Goal: Task Accomplishment & Management: Manage account settings

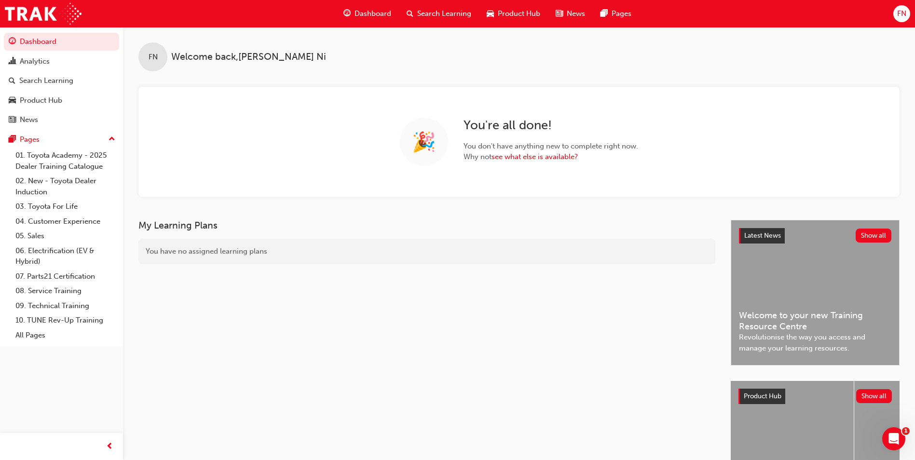
click at [900, 17] on span "FN" at bounding box center [901, 13] width 9 height 11
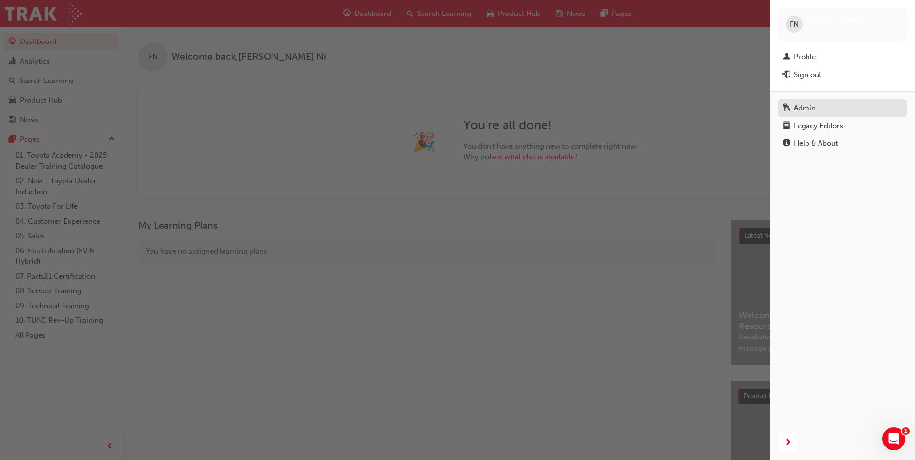
click at [808, 111] on div "Admin" at bounding box center [805, 108] width 22 height 11
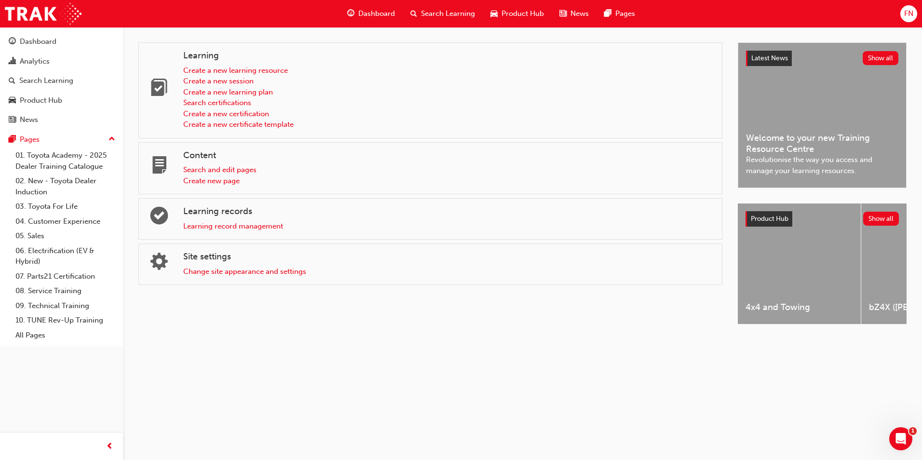
click at [226, 231] on div "Learning record management" at bounding box center [448, 226] width 531 height 11
click at [226, 227] on link "Learning record management" at bounding box center [233, 226] width 100 height 9
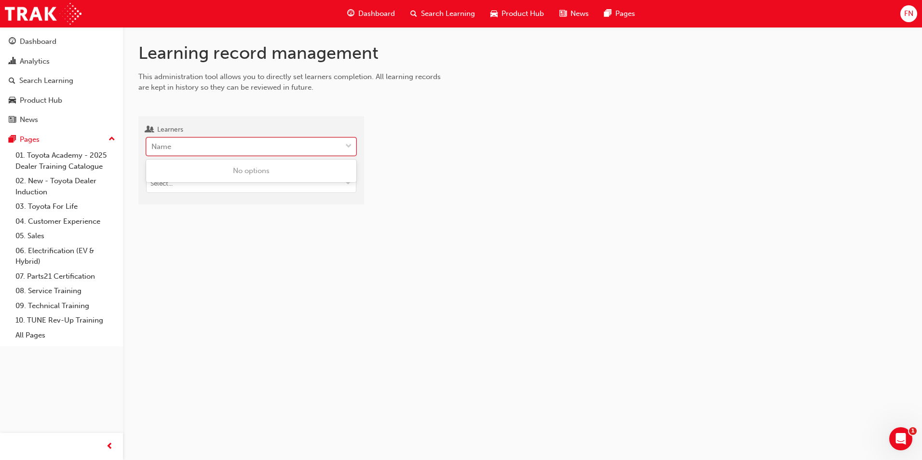
click at [231, 147] on div "Name" at bounding box center [244, 146] width 195 height 17
click at [152, 147] on input "Learners 0 results available. Use Up and Down to choose options, press Enter to…" at bounding box center [151, 146] width 1 height 8
type input "megan star"
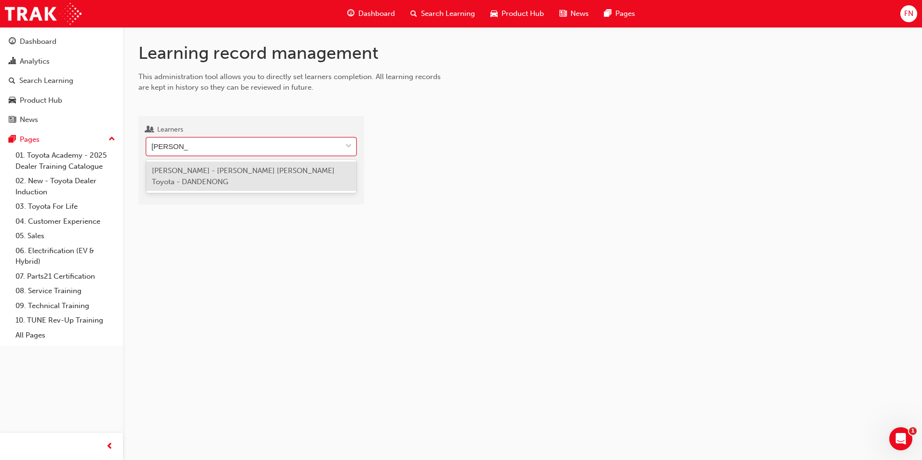
click at [203, 174] on span "Megan Star - Patterson Cheney Toyota - DANDENONG" at bounding box center [243, 176] width 183 height 20
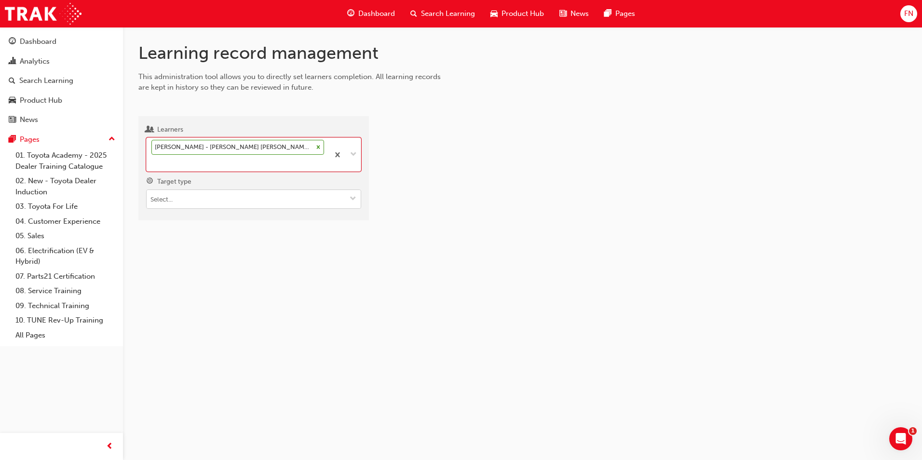
click at [190, 197] on input "Target type" at bounding box center [254, 199] width 214 height 18
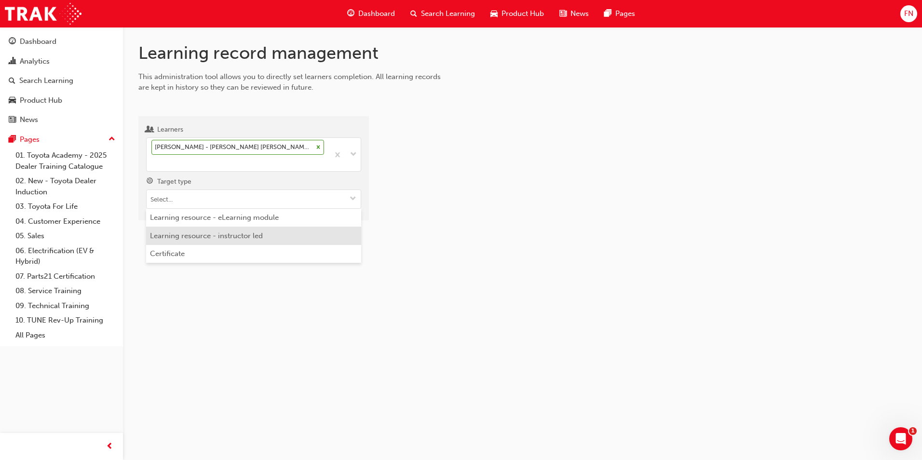
click at [196, 235] on li "Learning resource - instructor led" at bounding box center [253, 236] width 215 height 18
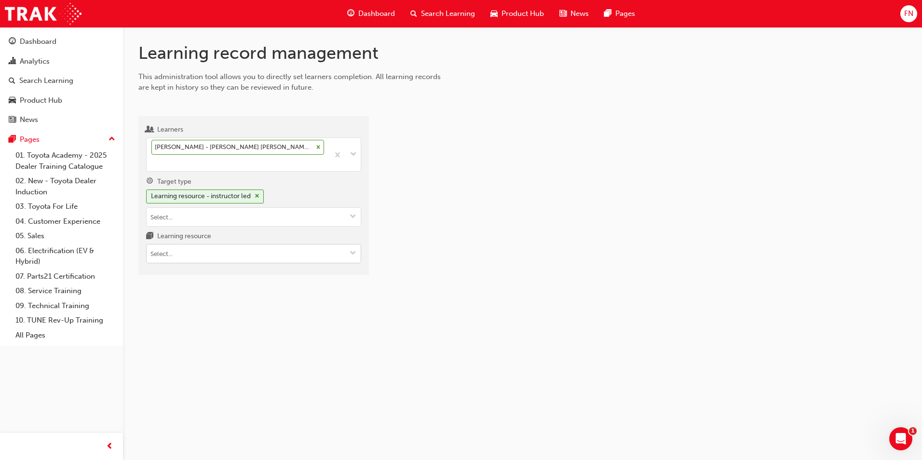
click at [177, 255] on input "Learning resource" at bounding box center [254, 253] width 214 height 18
type input "t"
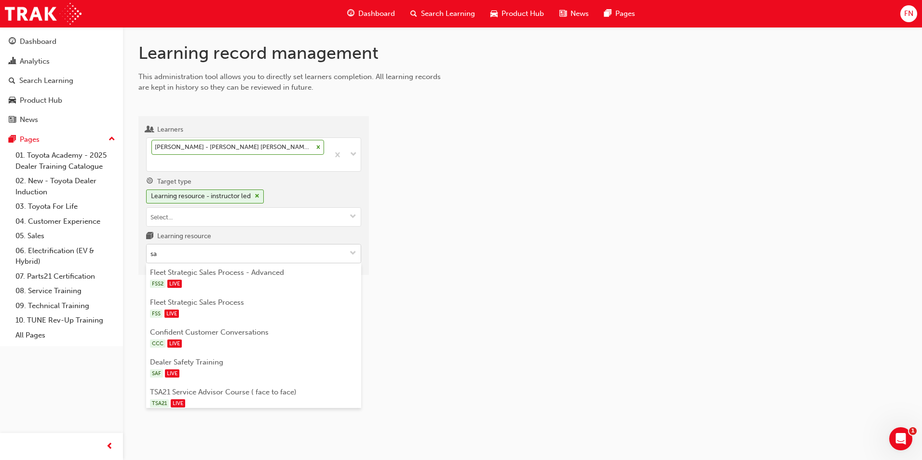
type input "s"
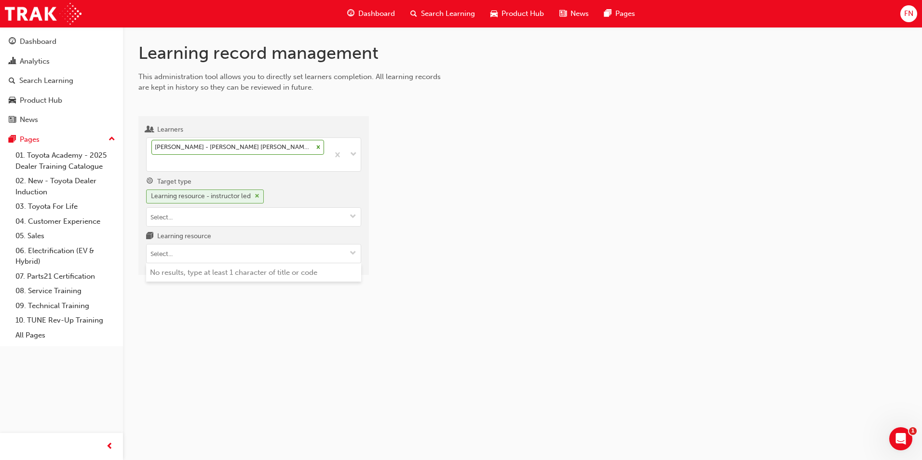
click at [259, 196] on span "cross-icon" at bounding box center [257, 196] width 5 height 6
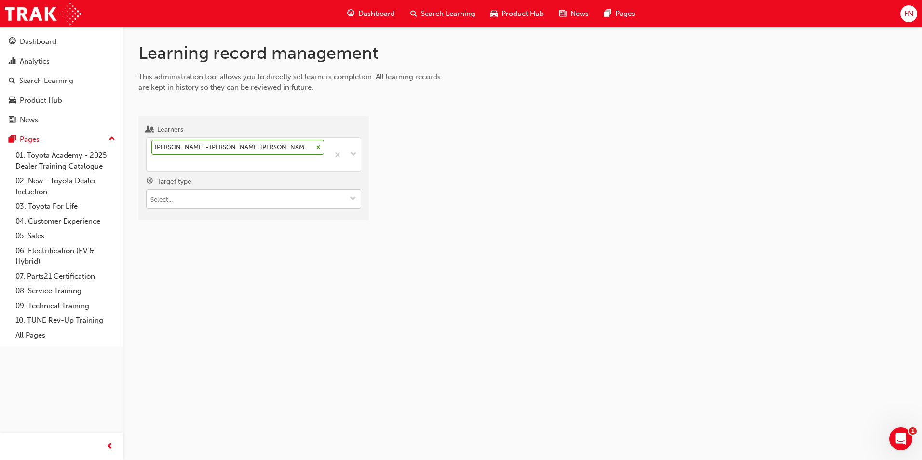
click at [238, 206] on input "Target type" at bounding box center [254, 199] width 214 height 18
click at [226, 221] on li "Learning resource - eLearning module" at bounding box center [253, 218] width 215 height 18
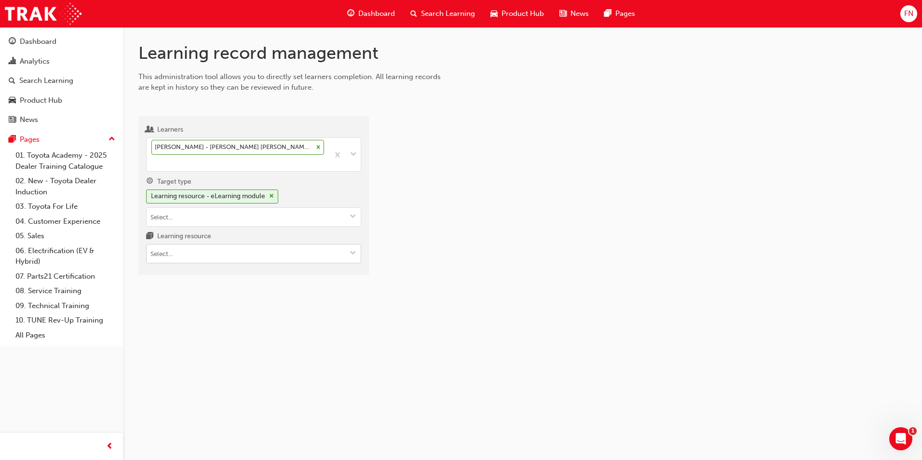
click at [203, 253] on input "Learning resource" at bounding box center [254, 253] width 214 height 18
type input "[PERSON_NAME]"
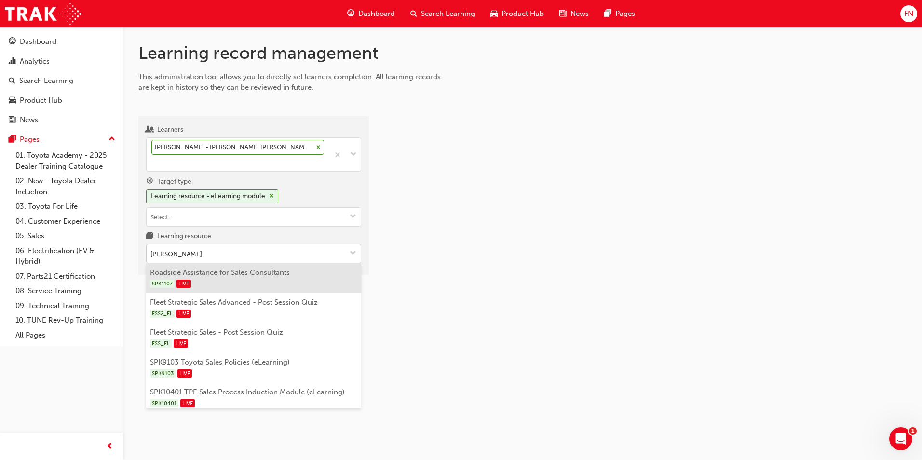
click at [212, 271] on li "Roadside Assistance for Sales Consultants SPK1107 LIVE" at bounding box center [253, 278] width 215 height 30
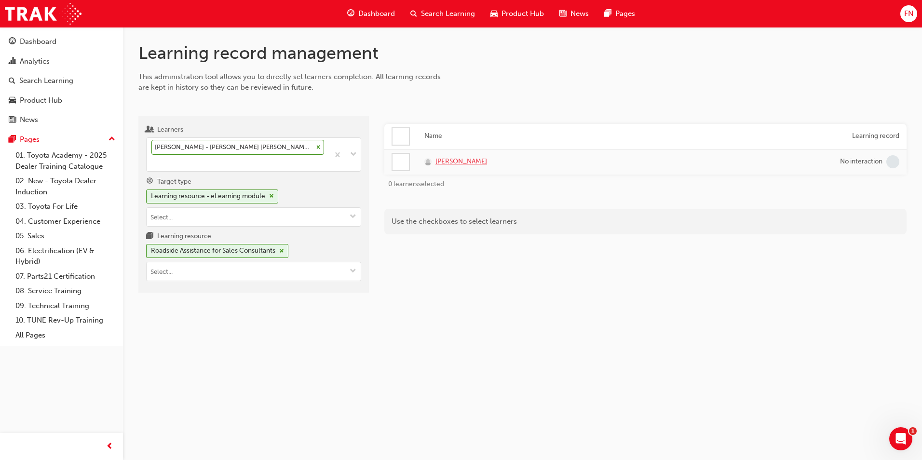
click at [435, 161] on span "Megan Star" at bounding box center [461, 161] width 52 height 11
click at [30, 140] on div "Pages" at bounding box center [30, 139] width 20 height 11
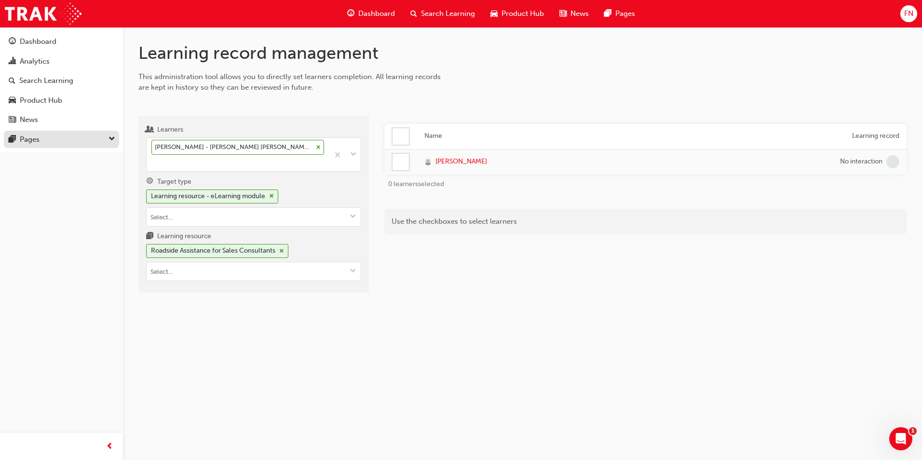
click at [35, 141] on div "Pages" at bounding box center [30, 139] width 20 height 11
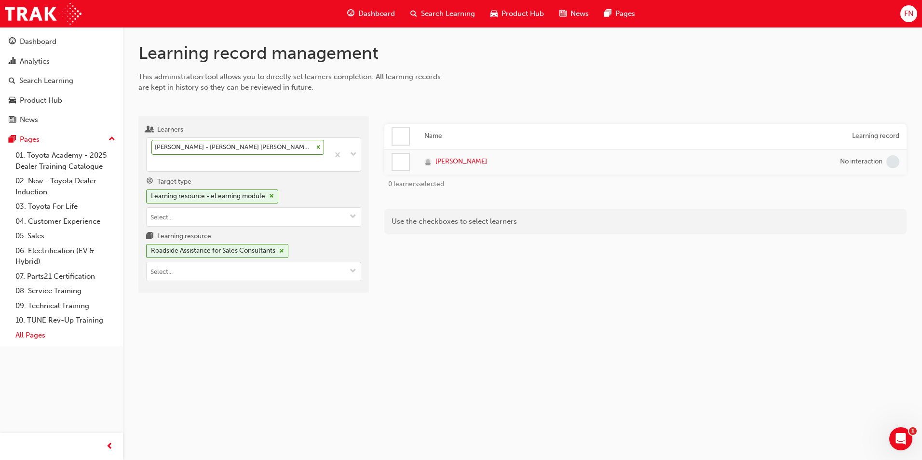
click at [33, 333] on link "All Pages" at bounding box center [66, 335] width 108 height 15
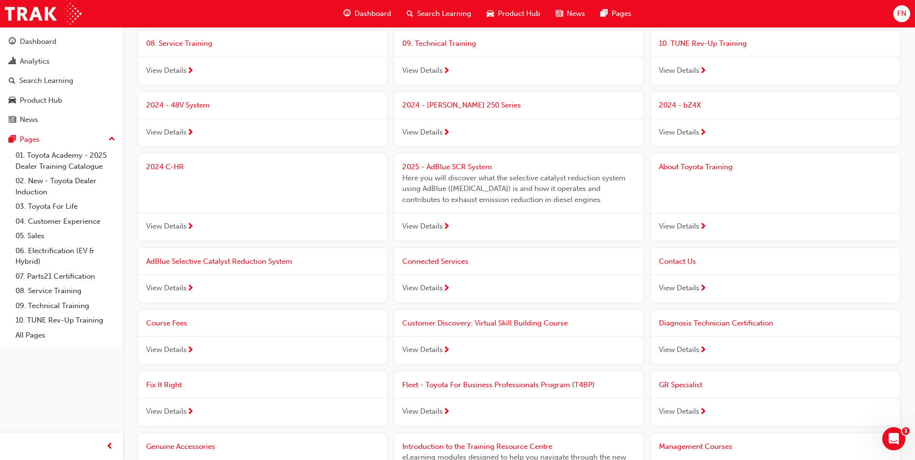
scroll to position [305, 0]
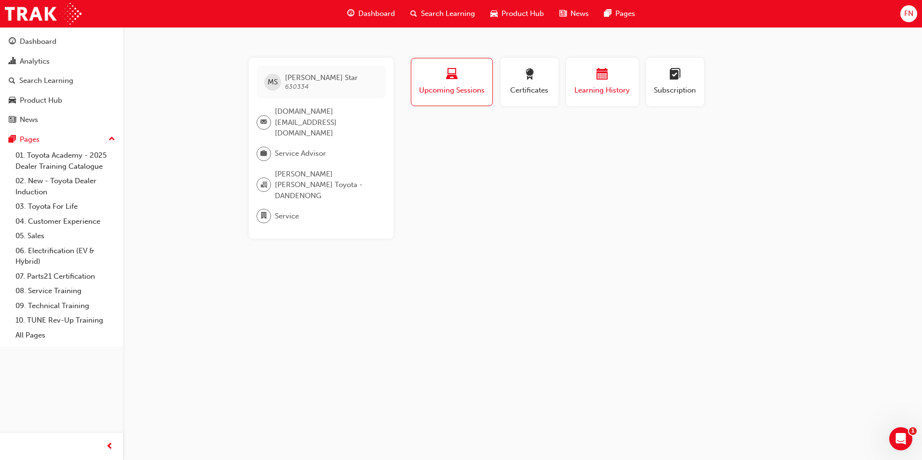
click at [584, 85] on span "Learning History" at bounding box center [602, 90] width 58 height 11
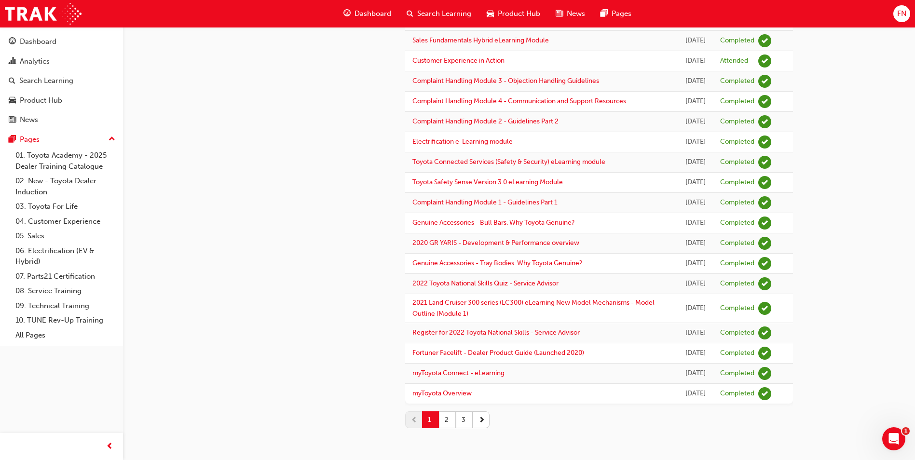
scroll to position [1138, 0]
click at [445, 422] on button "2" at bounding box center [447, 419] width 17 height 17
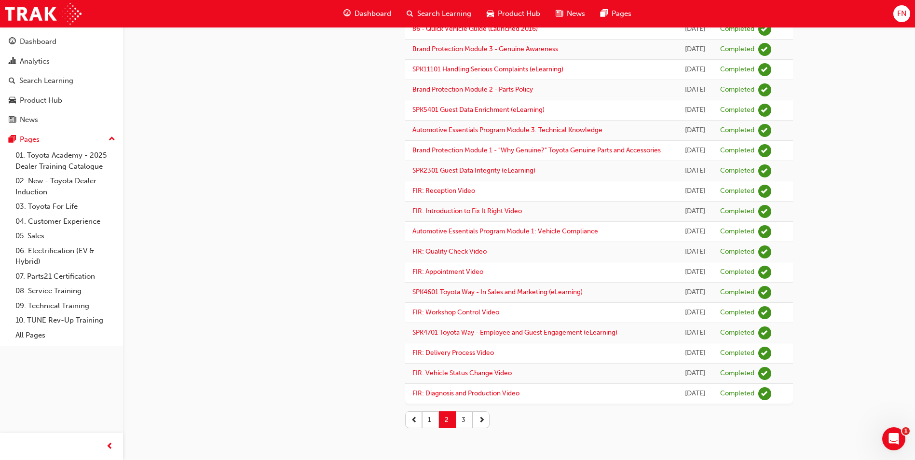
scroll to position [990, 0]
click at [464, 420] on button "3" at bounding box center [464, 419] width 17 height 17
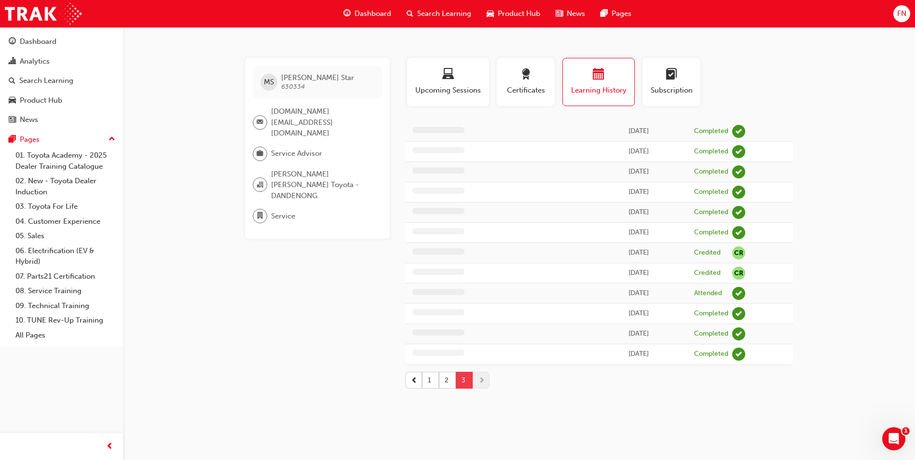
scroll to position [0, 0]
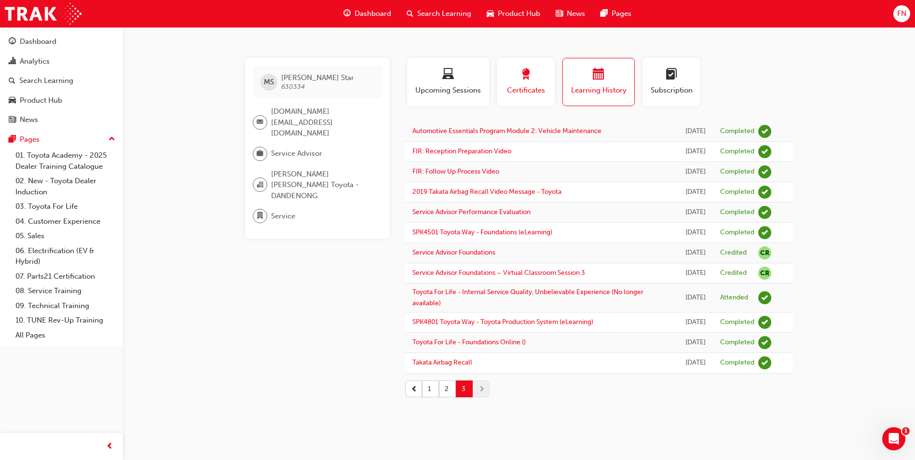
click at [520, 95] on span "Certificates" at bounding box center [525, 90] width 43 height 11
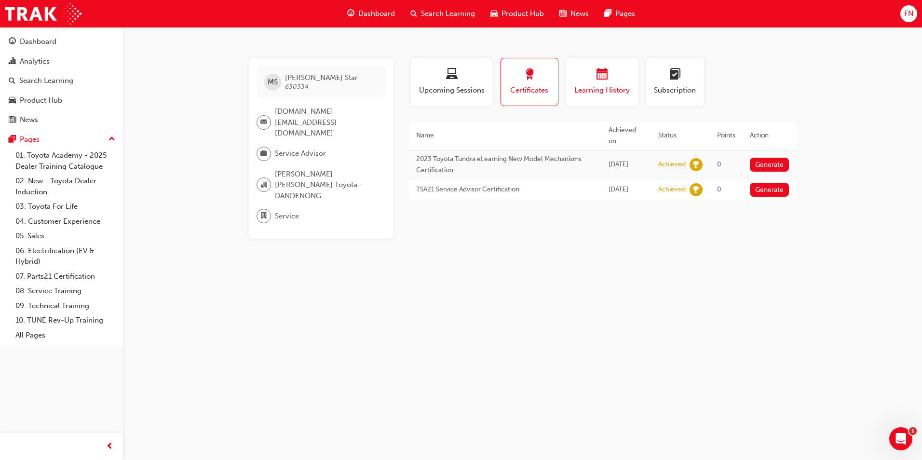
click at [612, 84] on div "Learning History" at bounding box center [602, 81] width 58 height 27
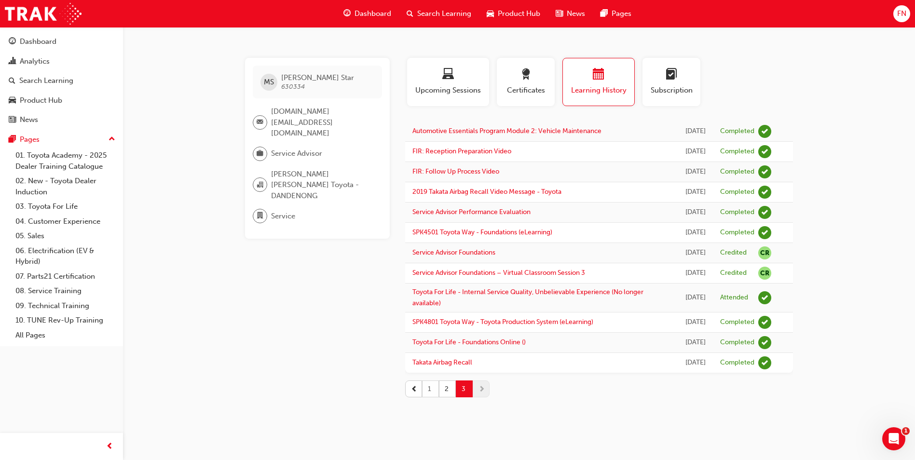
click at [434, 397] on button "1" at bounding box center [430, 388] width 17 height 17
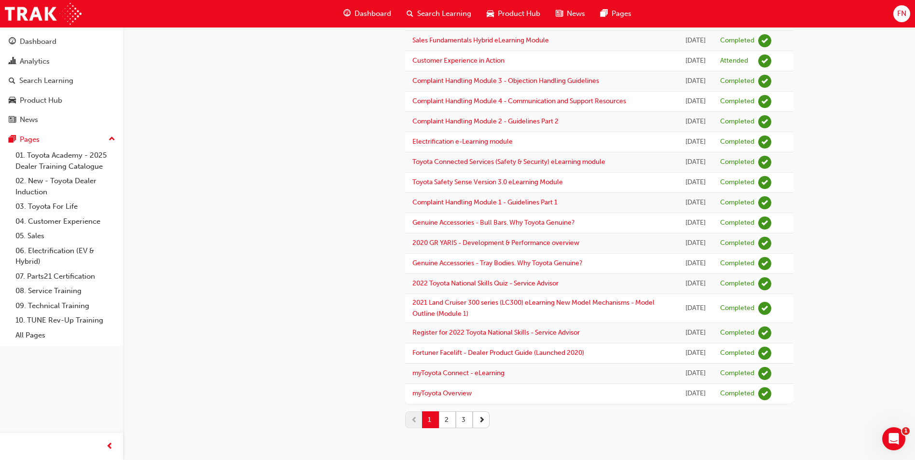
scroll to position [1138, 0]
click at [448, 420] on button "2" at bounding box center [447, 419] width 17 height 17
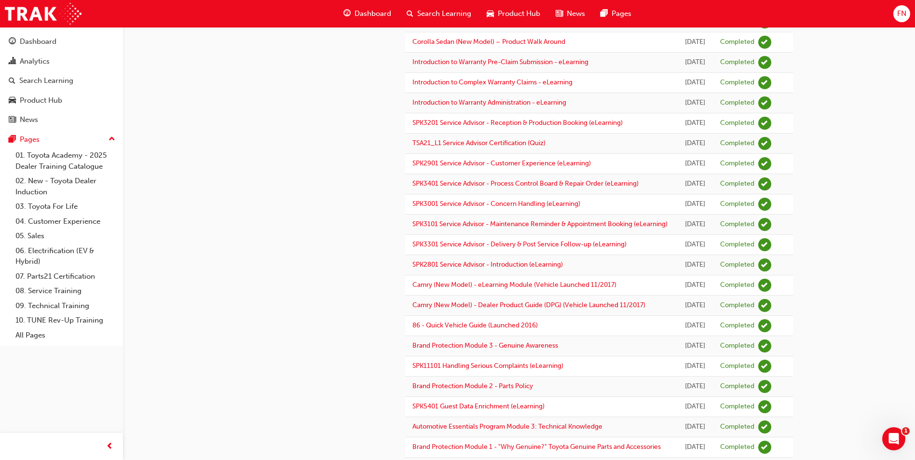
scroll to position [434, 0]
click at [50, 83] on div "Search Learning" at bounding box center [46, 80] width 54 height 11
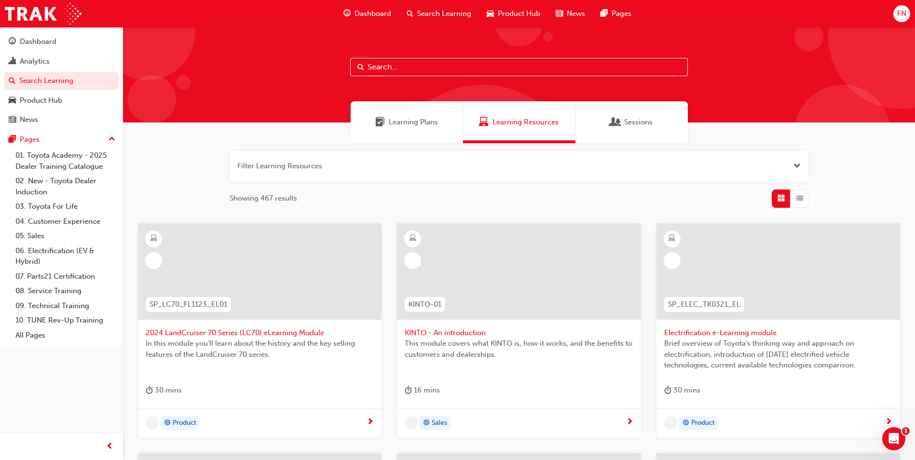
click at [288, 163] on button "button" at bounding box center [519, 166] width 579 height 31
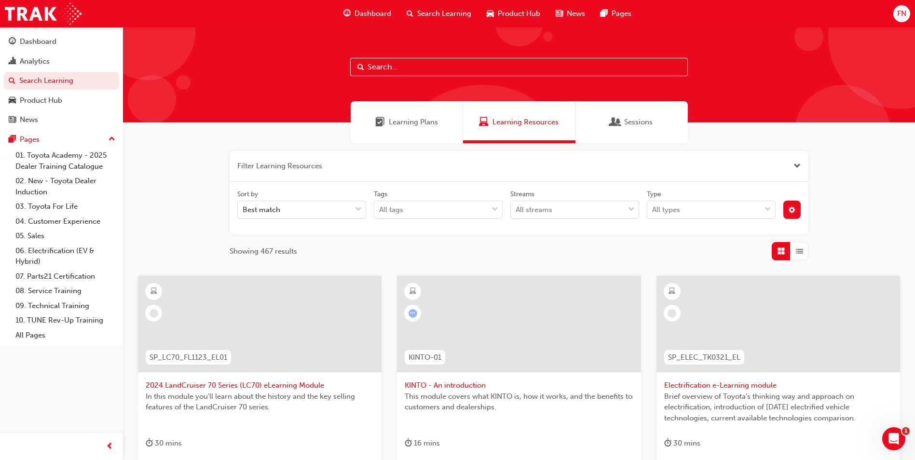
click at [386, 62] on input "text" at bounding box center [519, 67] width 338 height 18
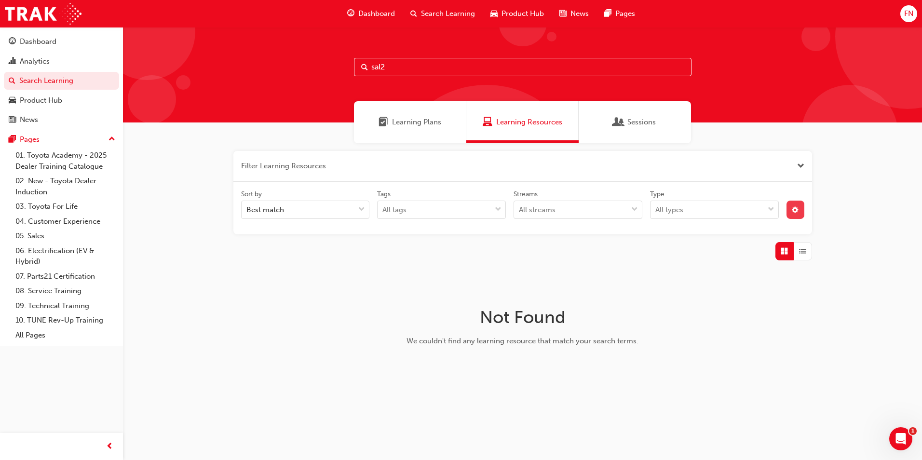
click at [794, 211] on span "cog-icon" at bounding box center [795, 211] width 7 height 8
click at [693, 242] on icon at bounding box center [693, 245] width 7 height 7
click at [701, 242] on input "Status Live" at bounding box center [701, 245] width 1 height 8
click at [405, 67] on input "sal2" at bounding box center [523, 67] width 338 height 18
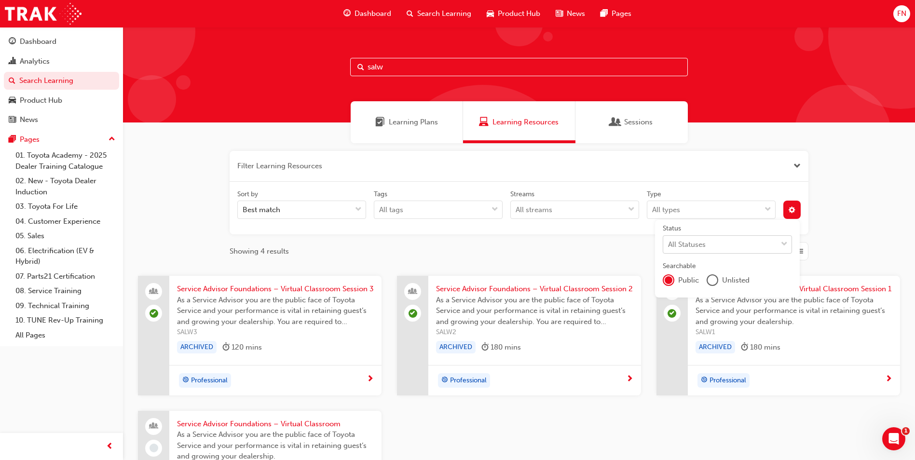
type input "salw"
